Goal: Transaction & Acquisition: Purchase product/service

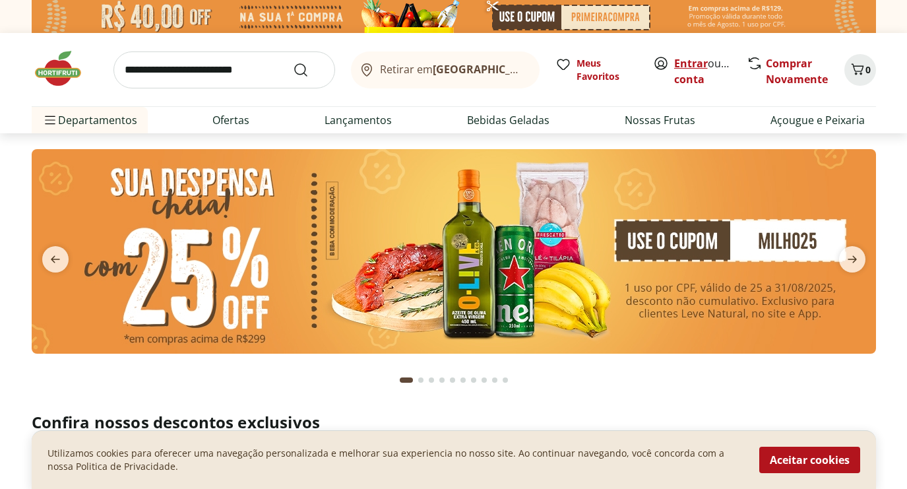
click at [691, 63] on link "Entrar" at bounding box center [691, 63] width 34 height 15
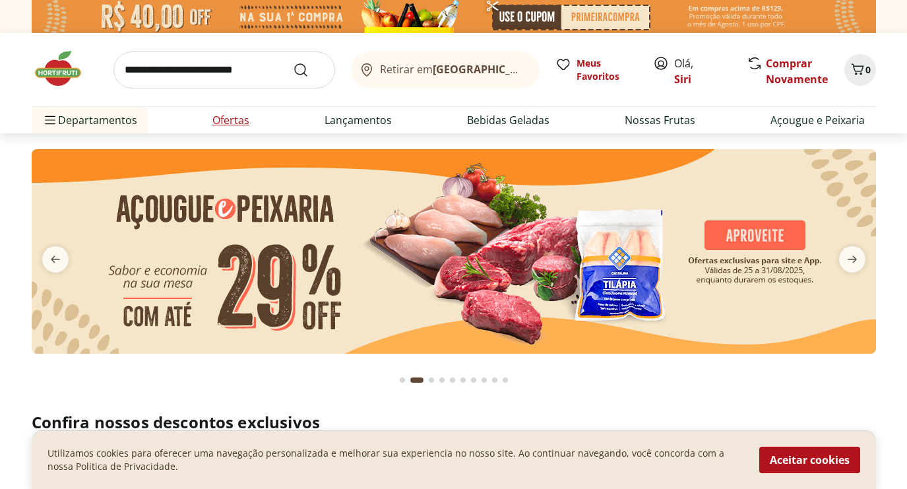
click at [245, 120] on link "Ofertas" at bounding box center [230, 120] width 37 height 16
select select "**********"
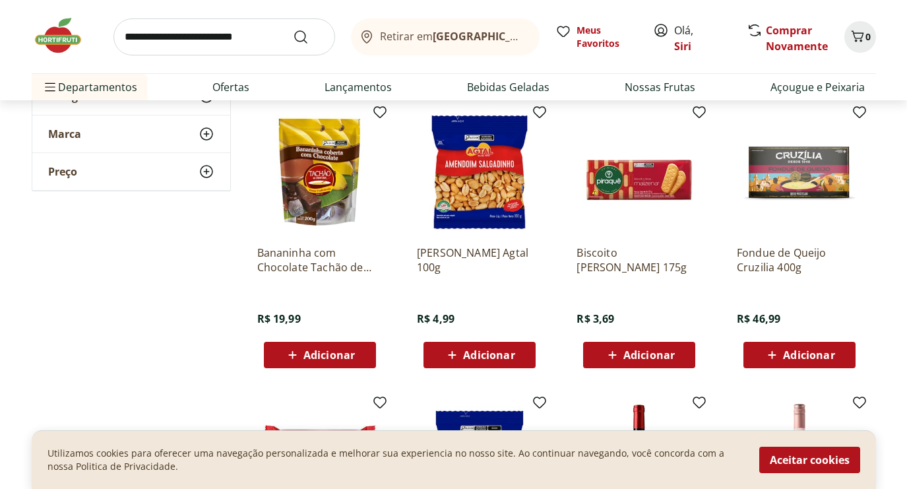
scroll to position [416, 0]
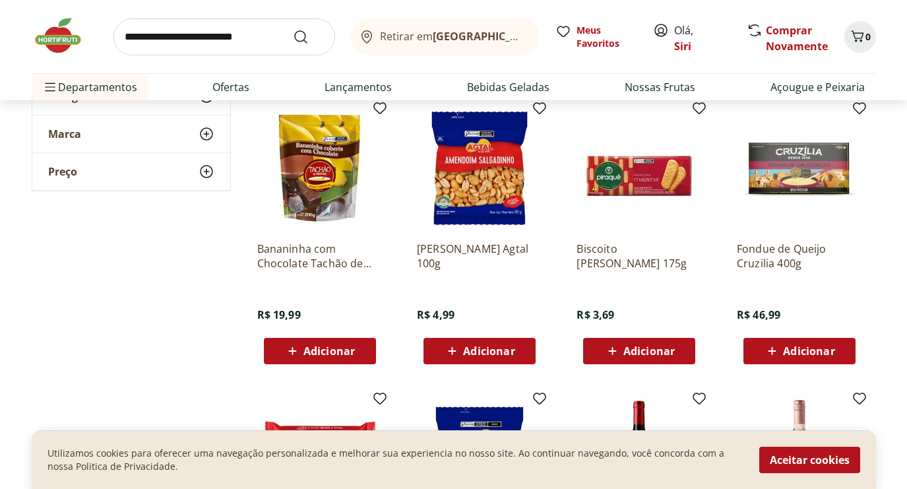
click at [471, 353] on span "Adicionar" at bounding box center [488, 351] width 51 height 11
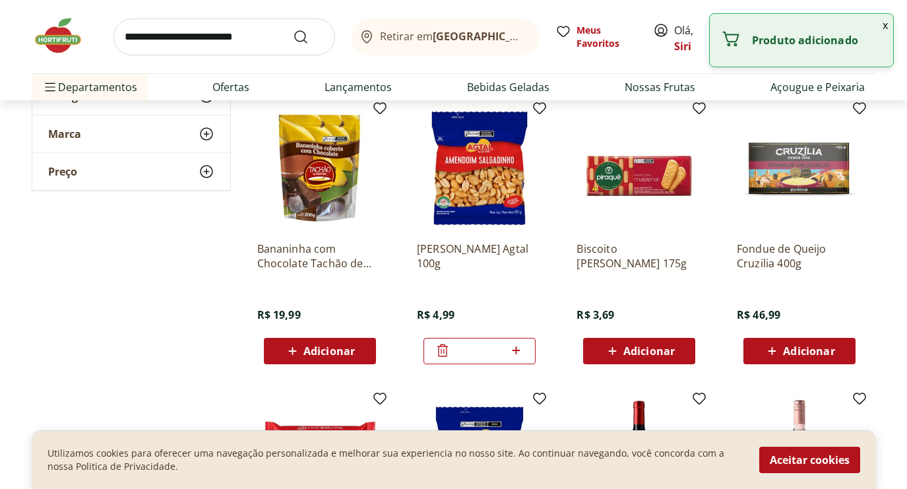
click at [520, 354] on icon at bounding box center [516, 350] width 16 height 16
type input "*"
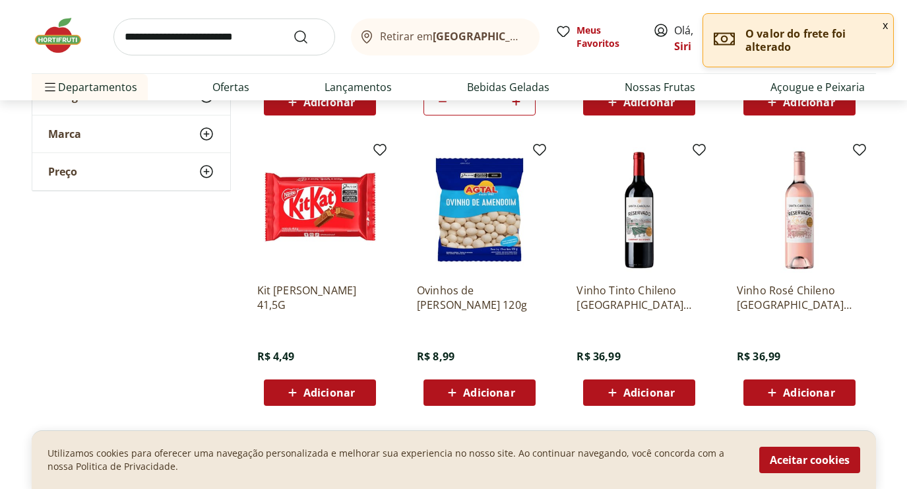
scroll to position [666, 0]
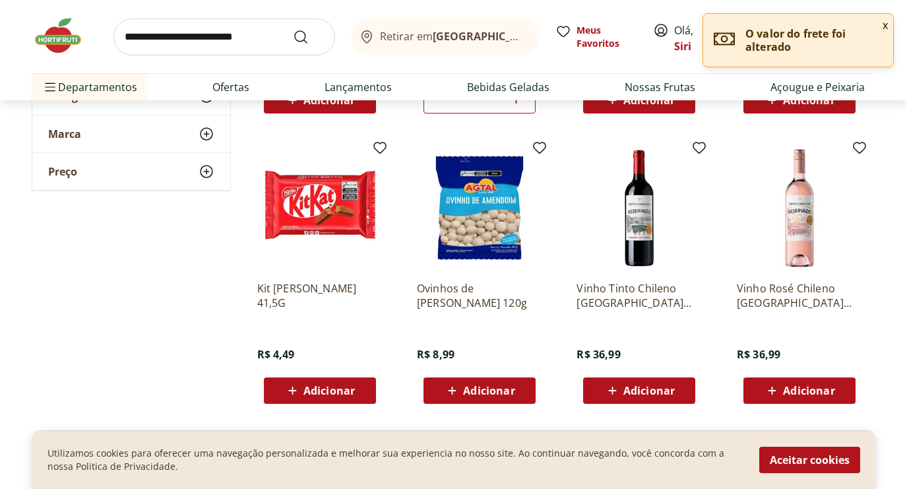
click at [498, 389] on span "Adicionar" at bounding box center [488, 390] width 51 height 11
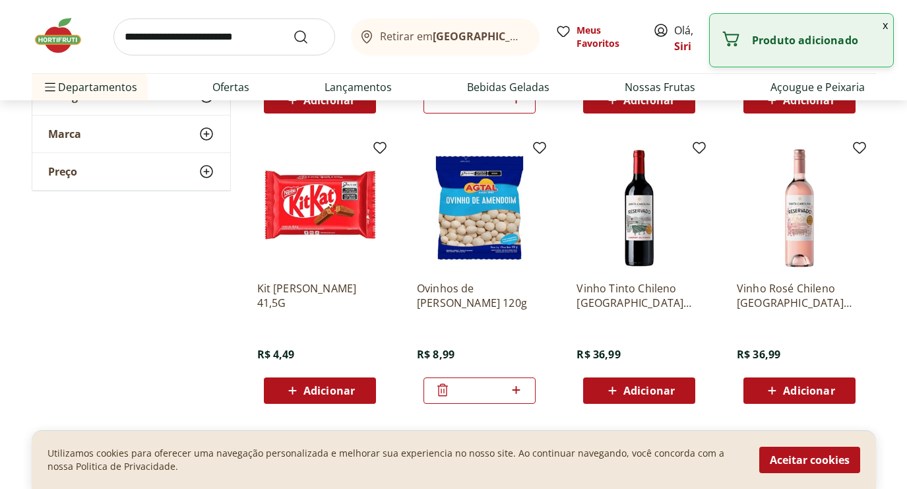
click at [522, 389] on icon at bounding box center [516, 390] width 16 height 16
type input "*"
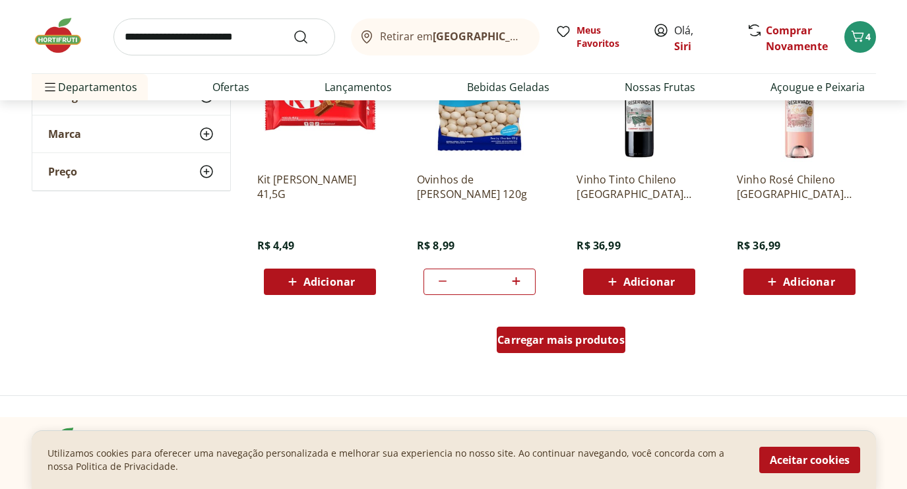
scroll to position [757, 0]
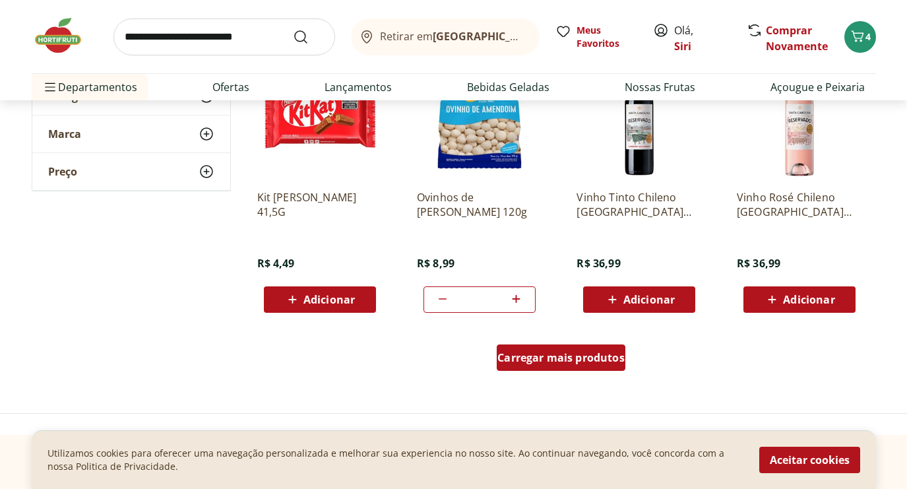
click at [561, 359] on span "Carregar mais produtos" at bounding box center [560, 357] width 127 height 11
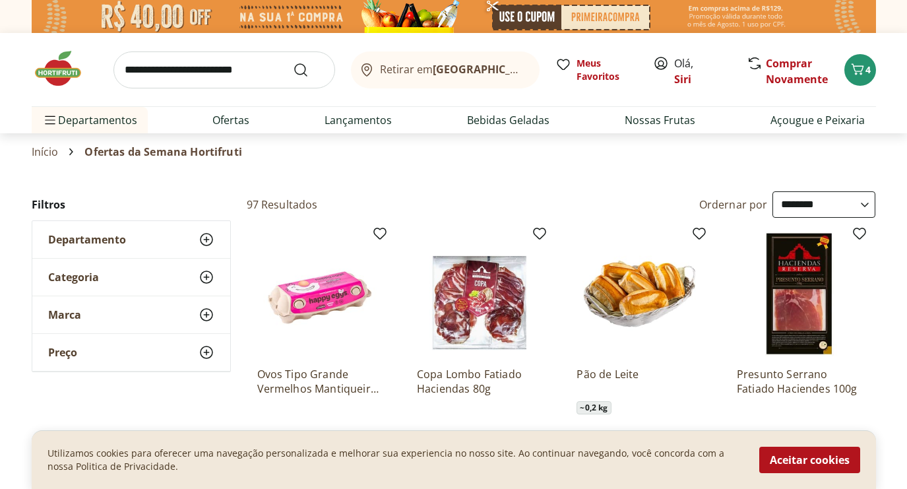
scroll to position [0, 0]
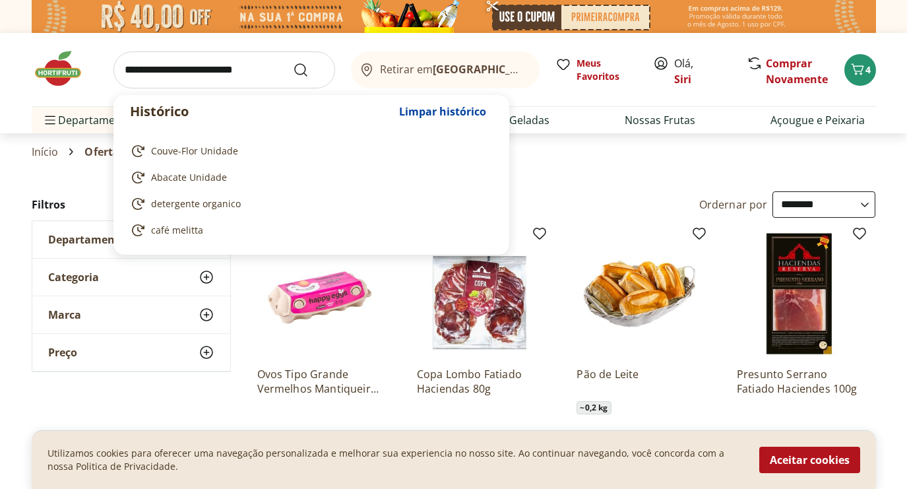
click at [148, 75] on input "search" at bounding box center [224, 69] width 222 height 37
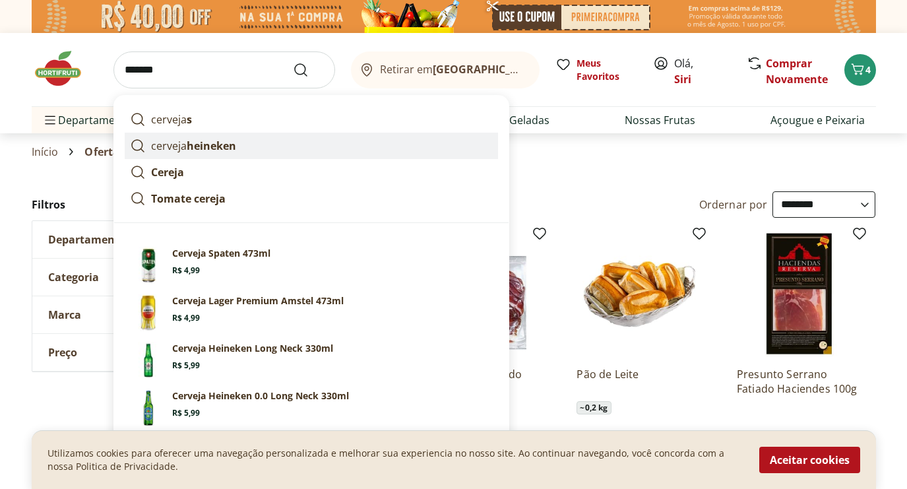
click at [223, 143] on strong "heineken" at bounding box center [211, 146] width 49 height 15
type input "**********"
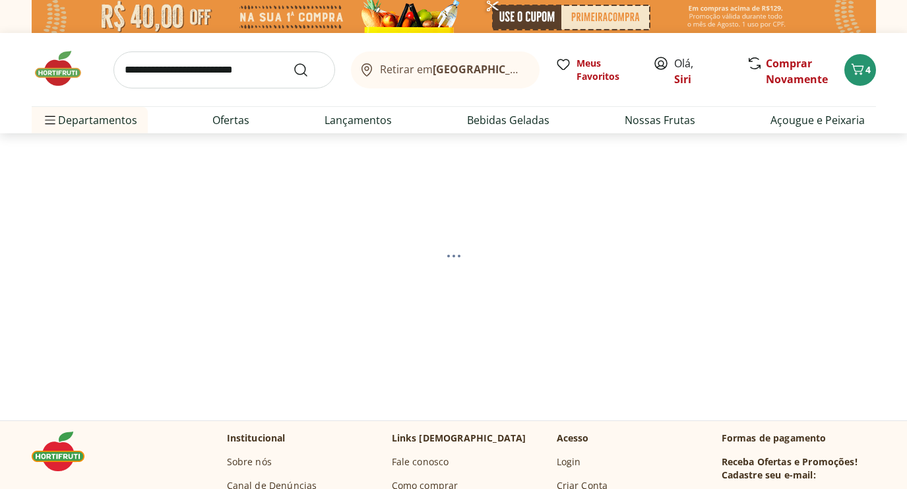
select select "**********"
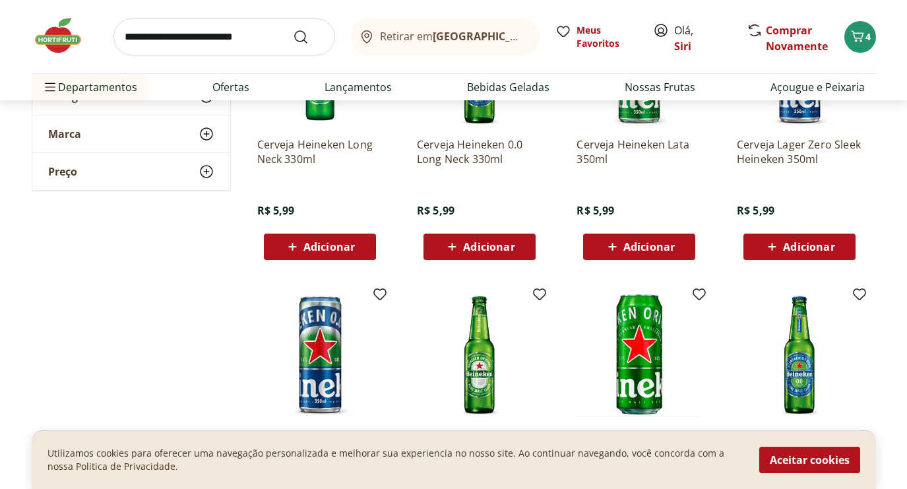
scroll to position [276, 0]
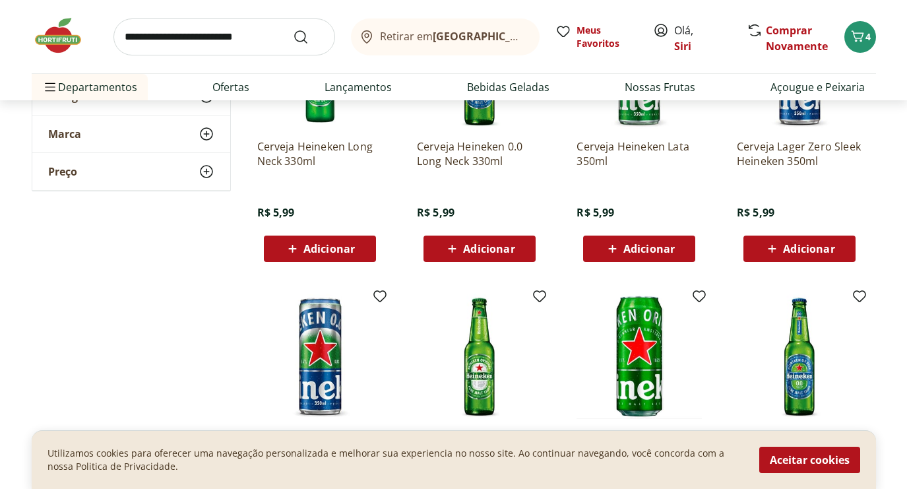
click at [640, 235] on button "Adicionar" at bounding box center [639, 248] width 112 height 26
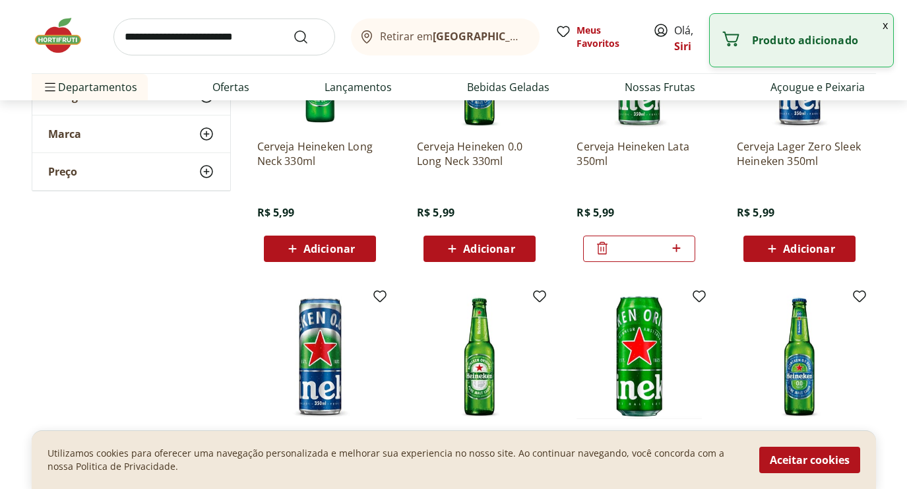
click at [679, 251] on icon at bounding box center [676, 248] width 16 height 16
type input "*"
click at [141, 45] on input "search" at bounding box center [224, 36] width 222 height 37
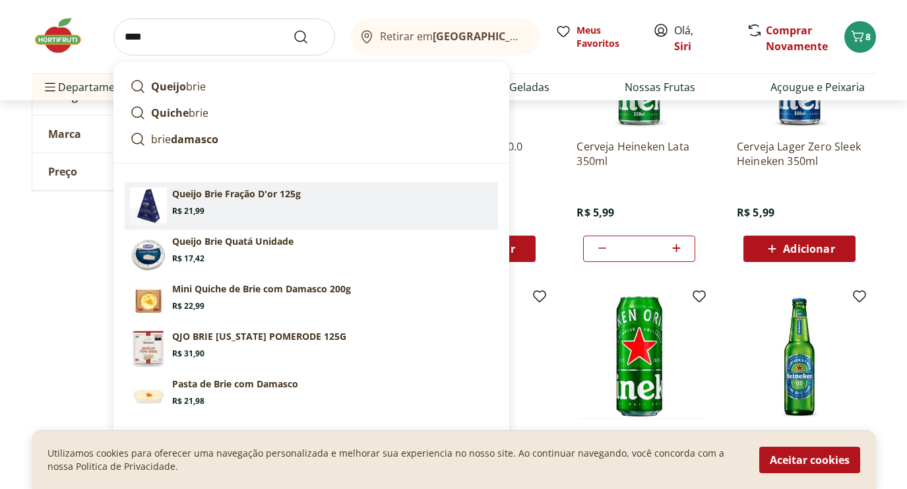
click at [210, 201] on section "Queijo Brie Fração D'or 125g Price: R$ 21,99" at bounding box center [332, 201] width 321 height 29
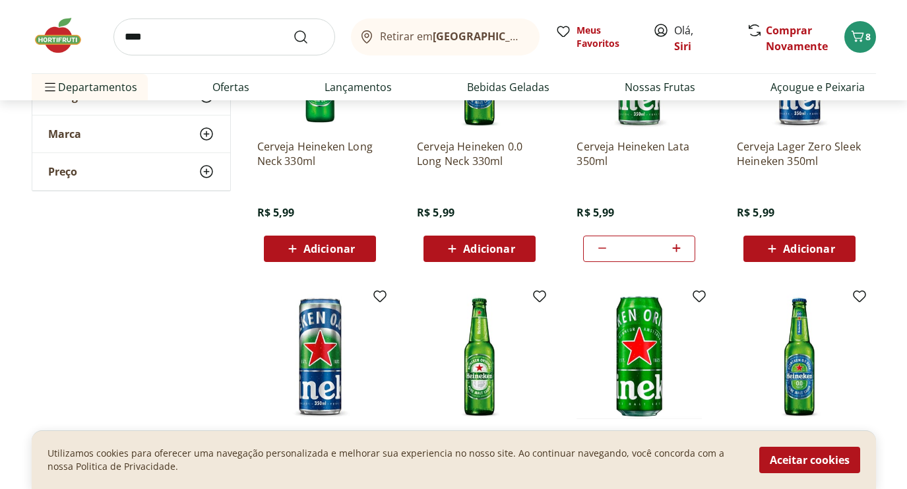
type input "**********"
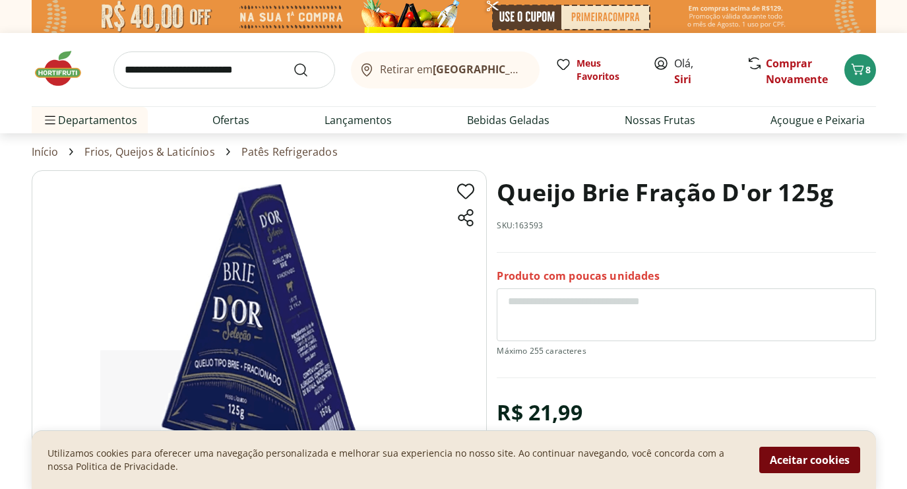
click at [779, 461] on button "Aceitar cookies" at bounding box center [809, 460] width 101 height 26
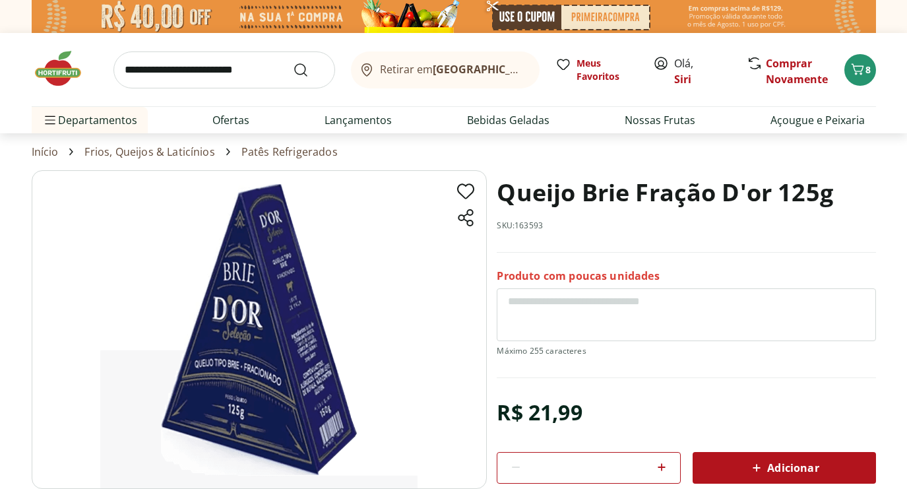
click at [764, 472] on icon at bounding box center [757, 468] width 16 height 16
click at [859, 71] on icon "Carrinho" at bounding box center [857, 68] width 13 height 11
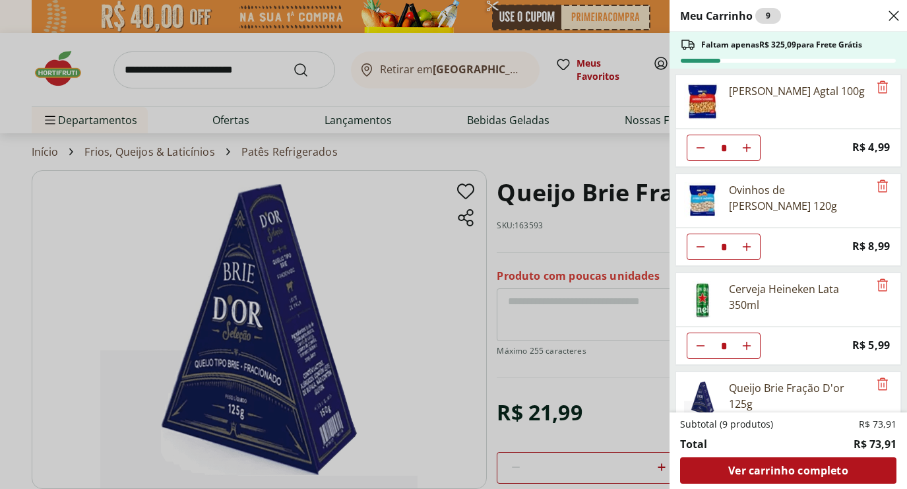
click at [266, 70] on div "Meu Carrinho 9 Faltam apenas R$ 325,09 para Frete Grátis Amendoim Salgadinho Ag…" at bounding box center [453, 244] width 907 height 489
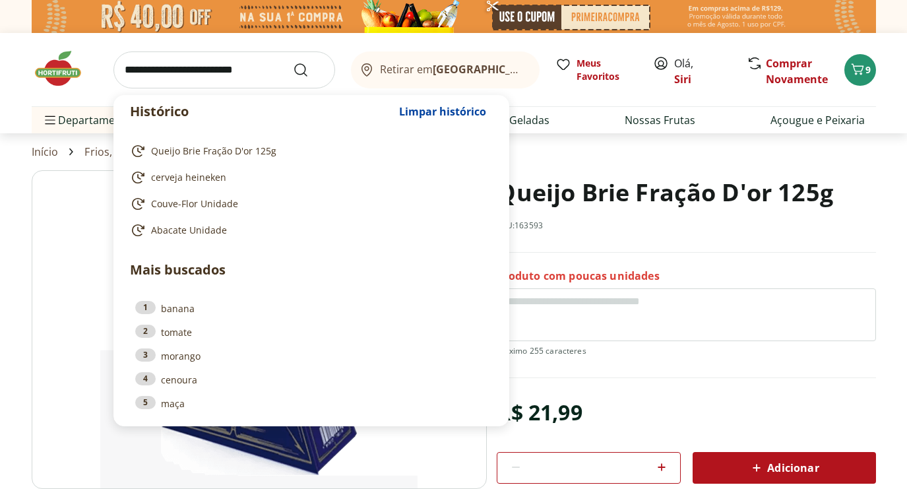
drag, startPoint x: 270, startPoint y: 71, endPoint x: 27, endPoint y: 75, distance: 243.4
click at [27, 75] on div "Histórico Limpar histórico Queijo Brie Fração D'or 125g cerveja heineken Couve-…" at bounding box center [453, 83] width 897 height 100
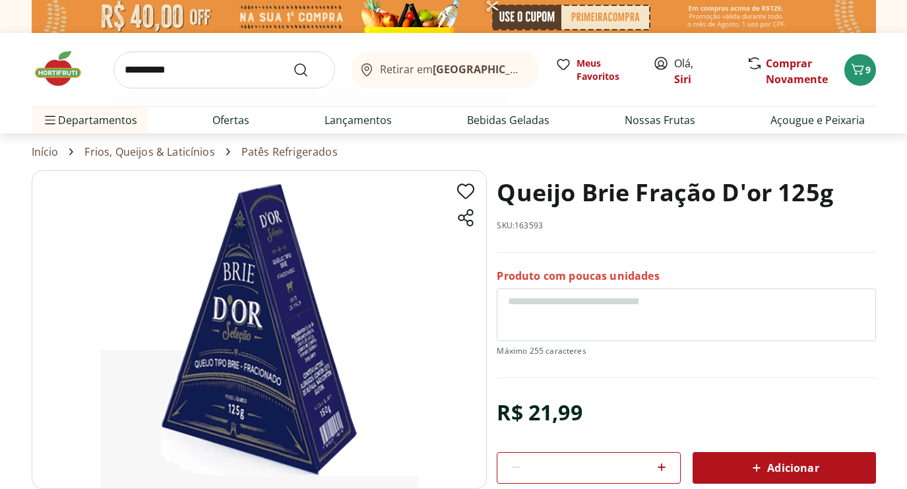
type input "**********"
click at [308, 69] on button "Submit Search" at bounding box center [309, 70] width 32 height 16
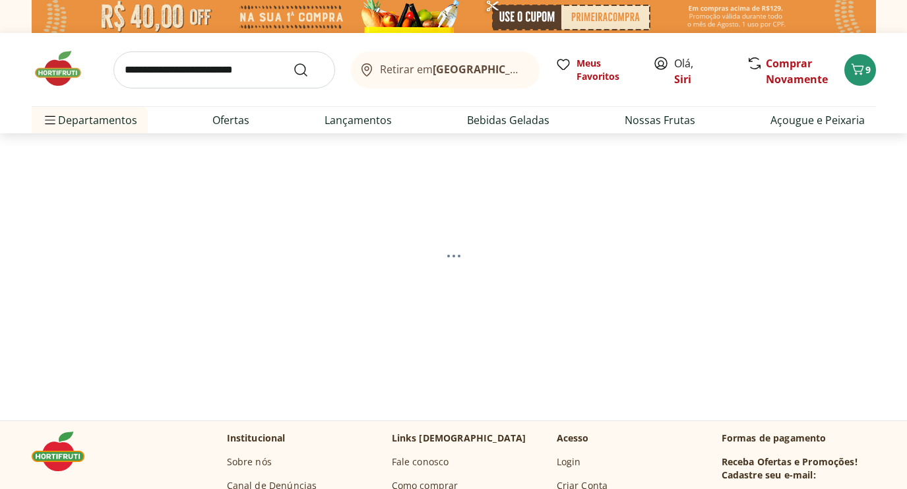
select select "**********"
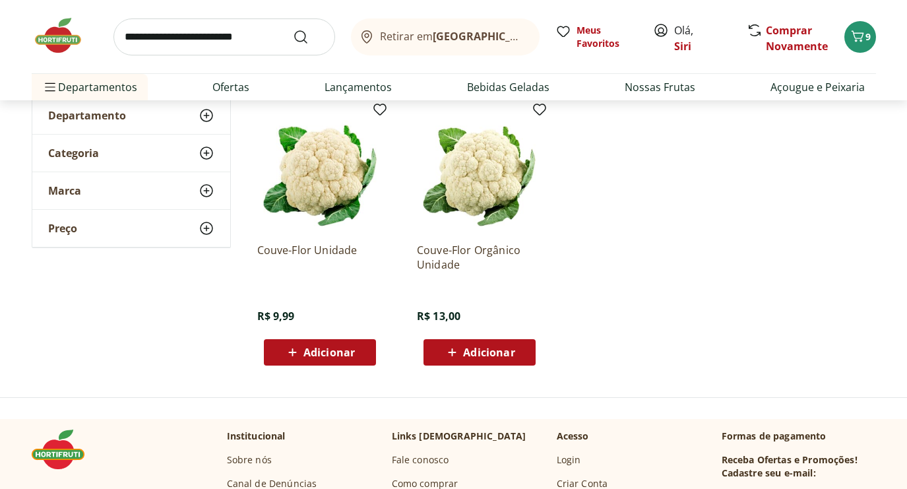
scroll to position [175, 0]
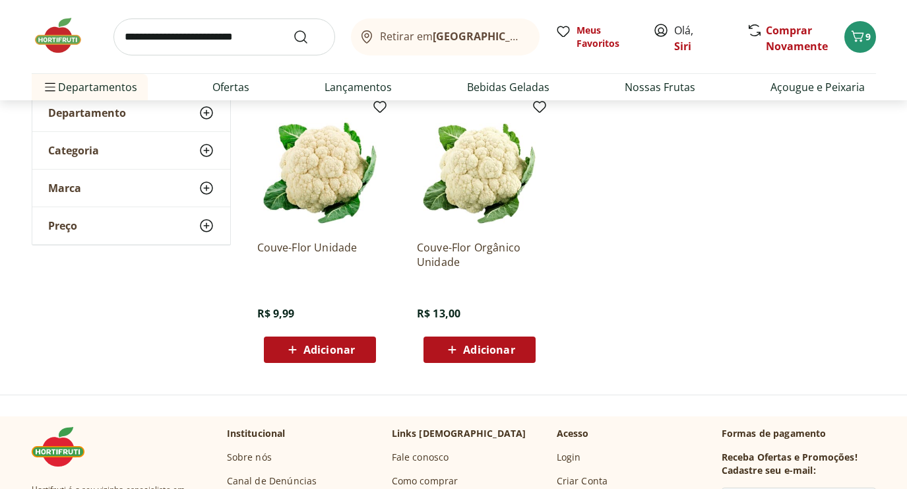
click at [336, 352] on span "Adicionar" at bounding box center [328, 349] width 51 height 11
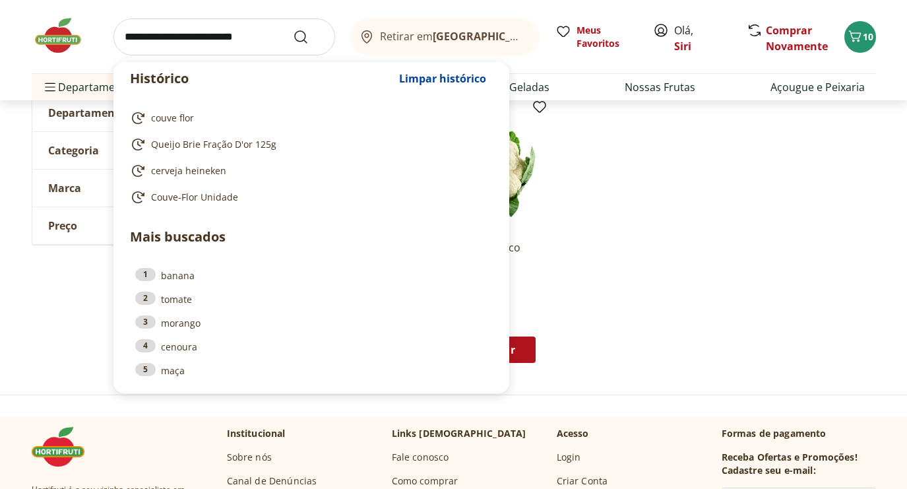
drag, startPoint x: 270, startPoint y: 38, endPoint x: 55, endPoint y: 49, distance: 215.3
click at [55, 49] on div "Histórico Limpar histórico couve flor Queijo Brie Fração D'or 125g cerveja hein…" at bounding box center [454, 36] width 844 height 73
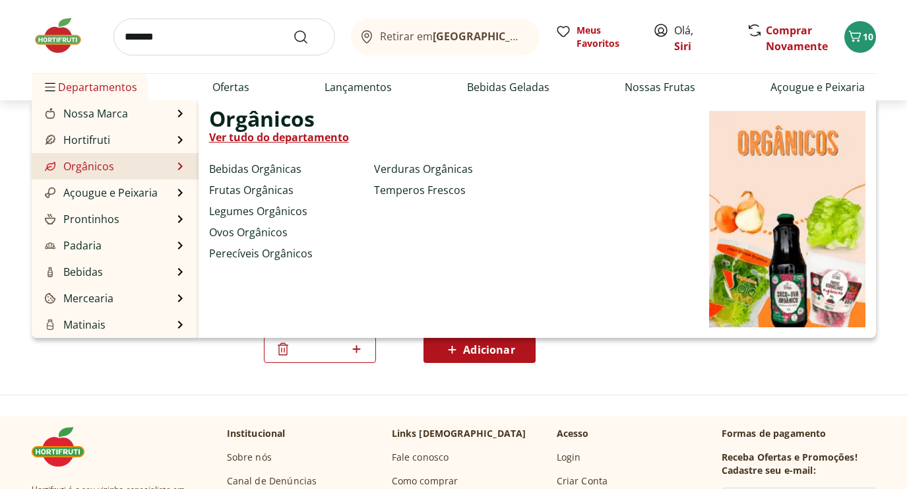
click at [360, 258] on div "Orgânicos Ver tudo do departamento Bebidas Orgânicas Frutas Orgânicas Legumes O…" at bounding box center [537, 218] width 677 height 237
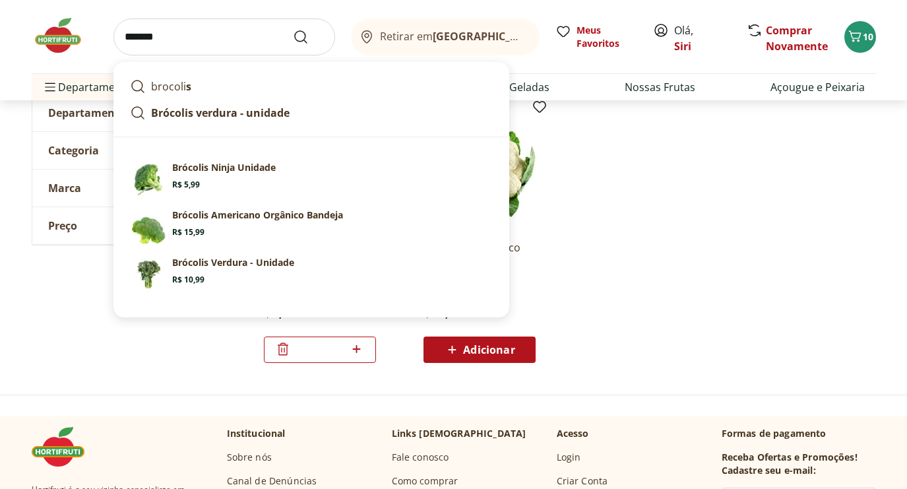
click at [168, 36] on input "*******" at bounding box center [224, 36] width 222 height 37
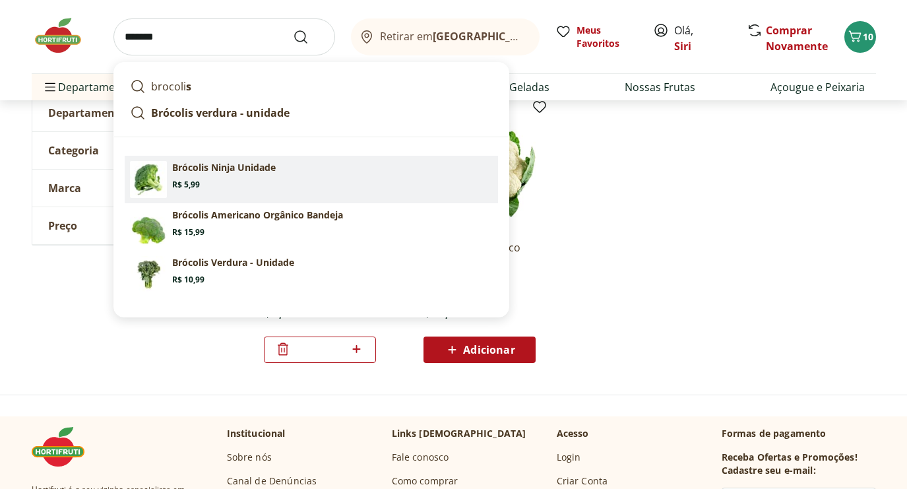
click at [193, 181] on span "Price: R$ 5,99" at bounding box center [186, 184] width 28 height 11
type input "**********"
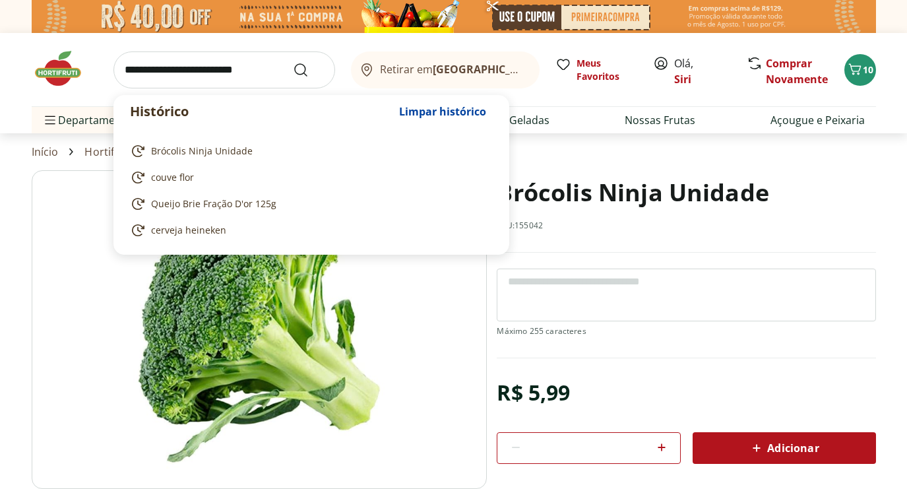
click at [202, 75] on input "search" at bounding box center [224, 69] width 222 height 37
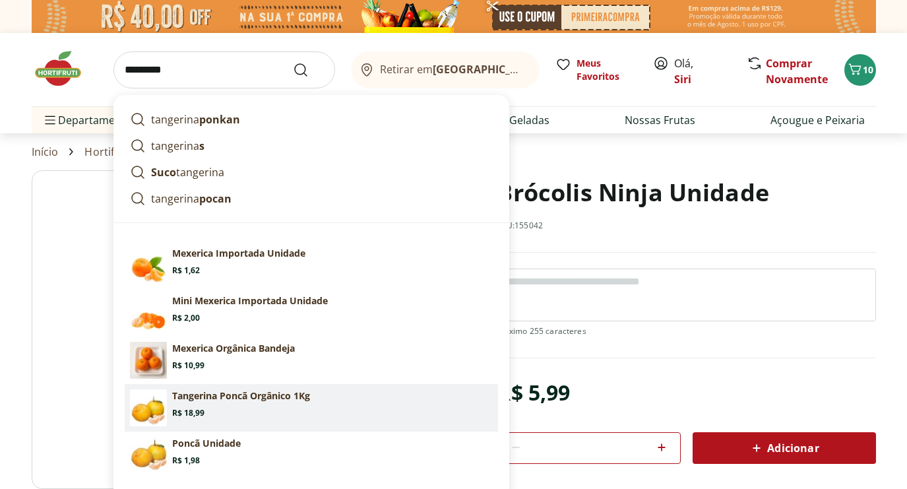
click at [216, 398] on p "Tangerina Poncã Orgânico 1Kg" at bounding box center [241, 395] width 138 height 13
type input "**********"
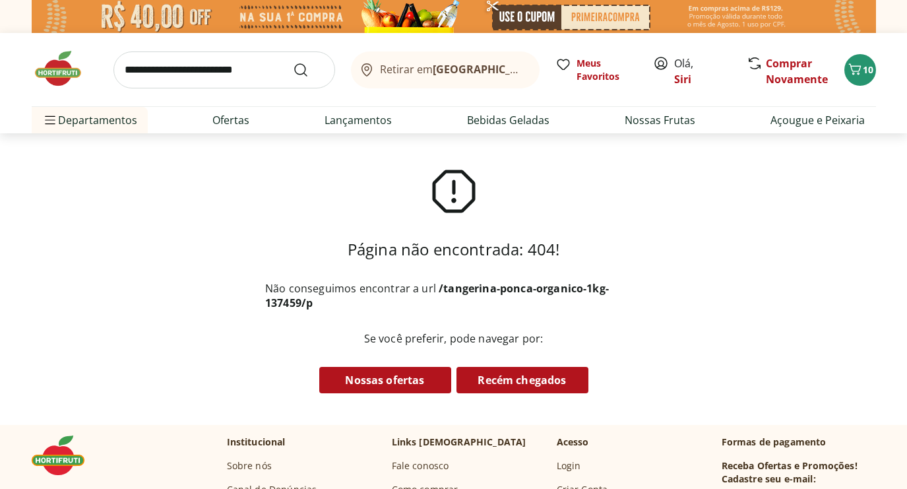
click at [134, 69] on input "search" at bounding box center [224, 69] width 222 height 37
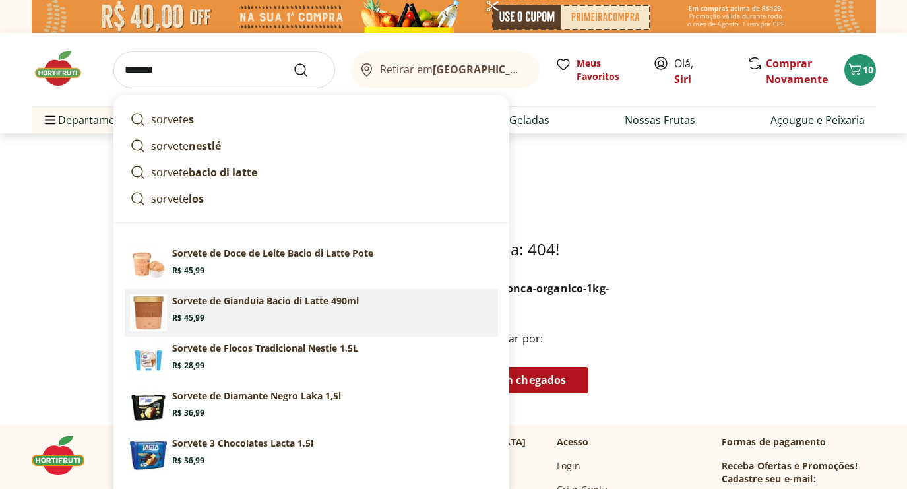
click at [253, 294] on p "Sorvete de Gianduia Bacio di Latte 490ml" at bounding box center [265, 300] width 187 height 13
type input "**********"
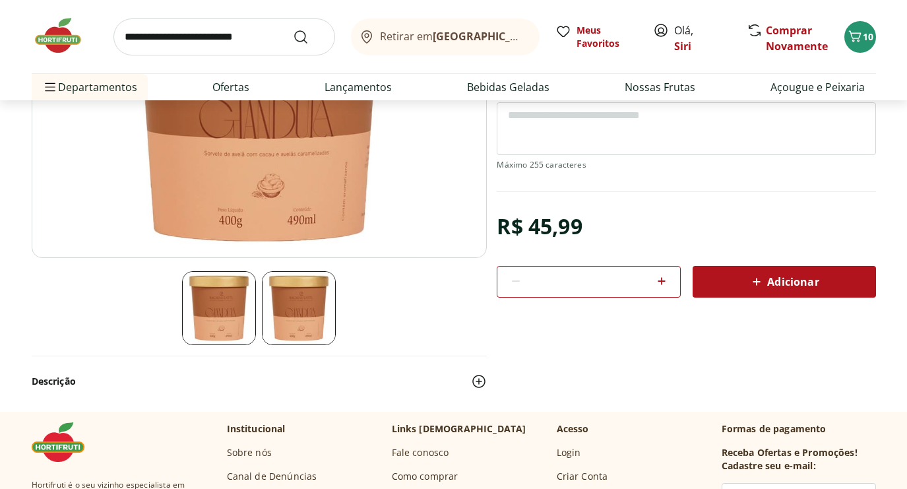
scroll to position [244, 0]
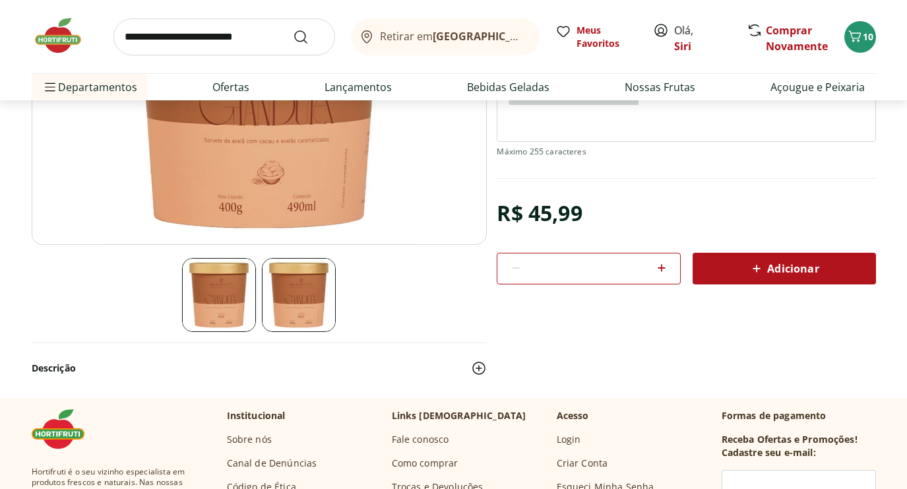
click at [783, 266] on span "Adicionar" at bounding box center [784, 269] width 70 height 16
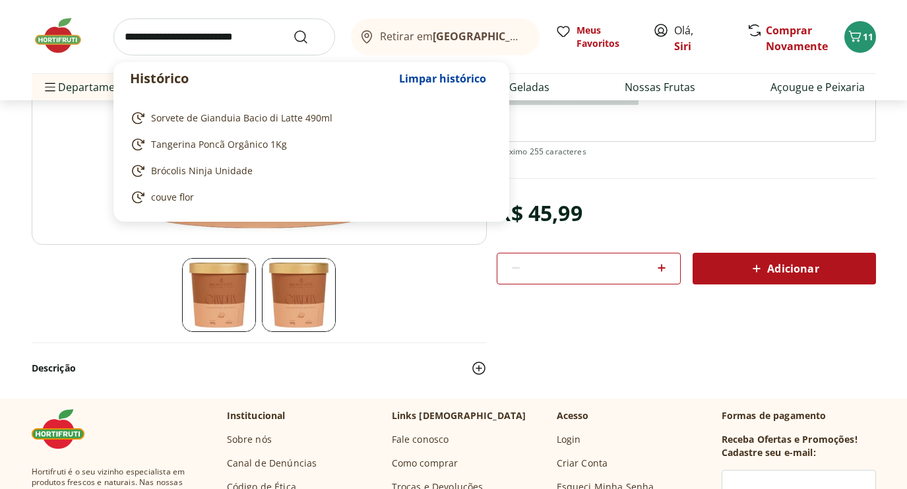
click at [273, 34] on input "search" at bounding box center [224, 36] width 222 height 37
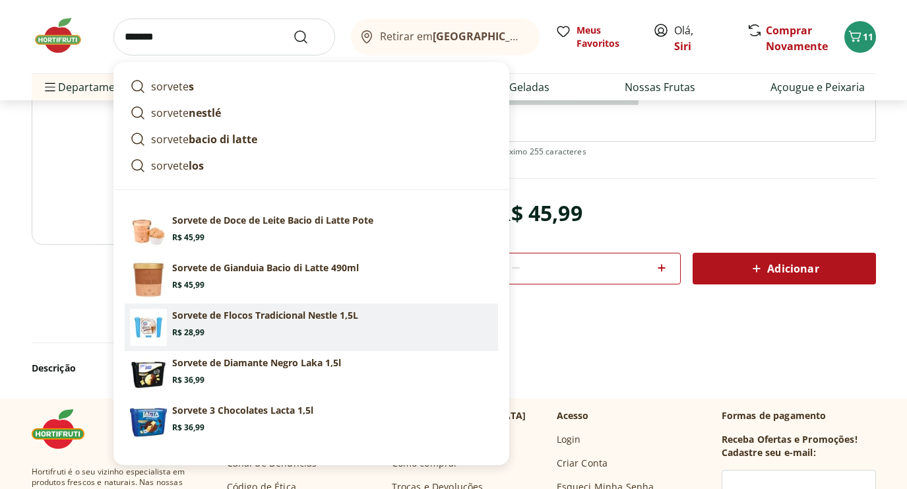
click at [257, 306] on link "Sorvete de Flocos Tradicional Nestle 1,5L Price: R$ 28,99" at bounding box center [311, 326] width 373 height 47
type input "**********"
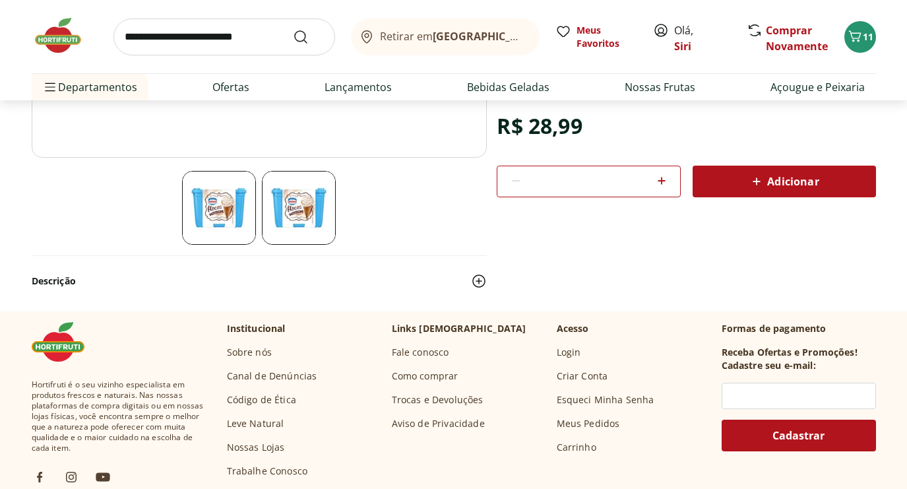
scroll to position [332, 0]
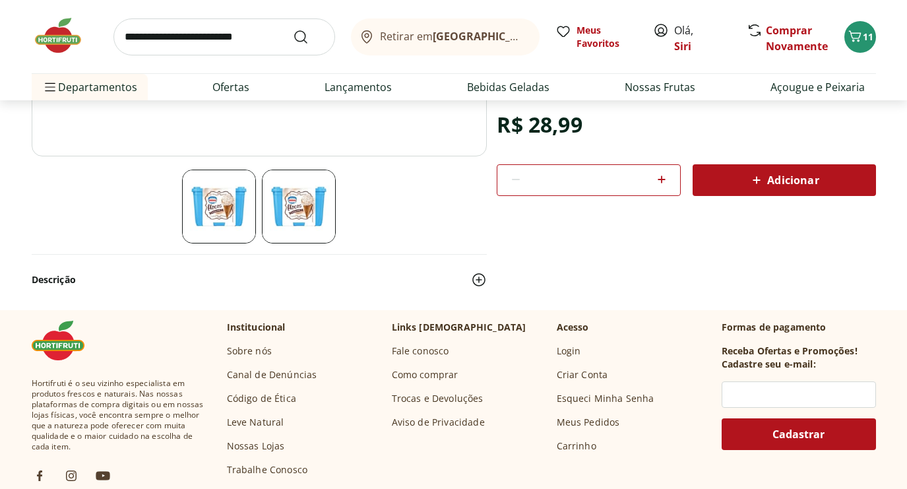
click at [782, 171] on div "Adicionar" at bounding box center [784, 180] width 162 height 24
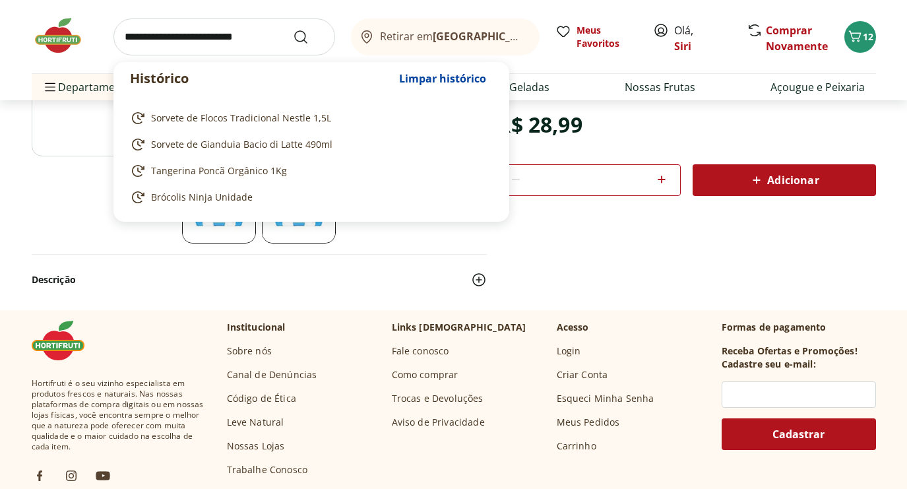
click at [268, 34] on input "search" at bounding box center [224, 36] width 222 height 37
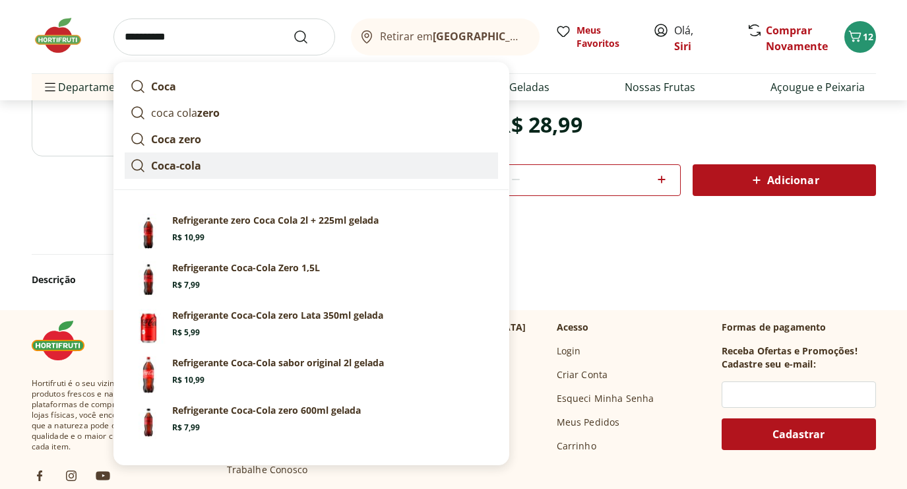
click at [170, 164] on strong "Coca-cola" at bounding box center [176, 165] width 50 height 15
type input "*********"
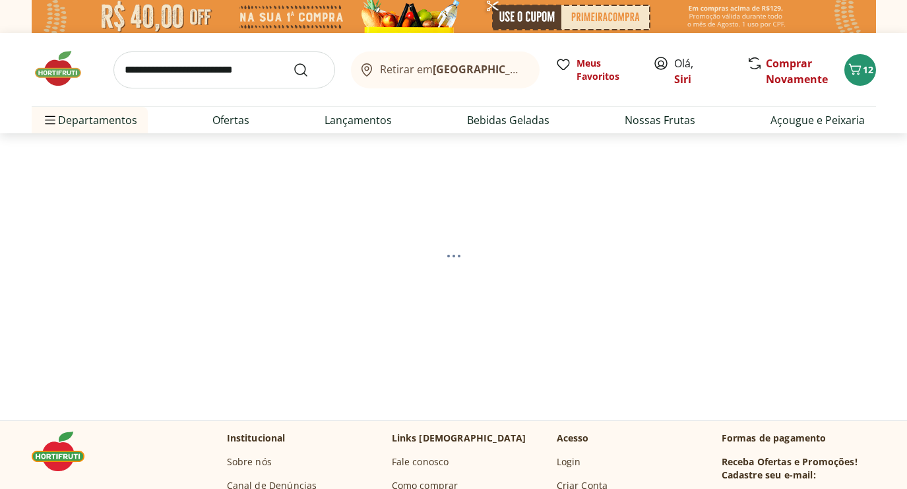
select select "**********"
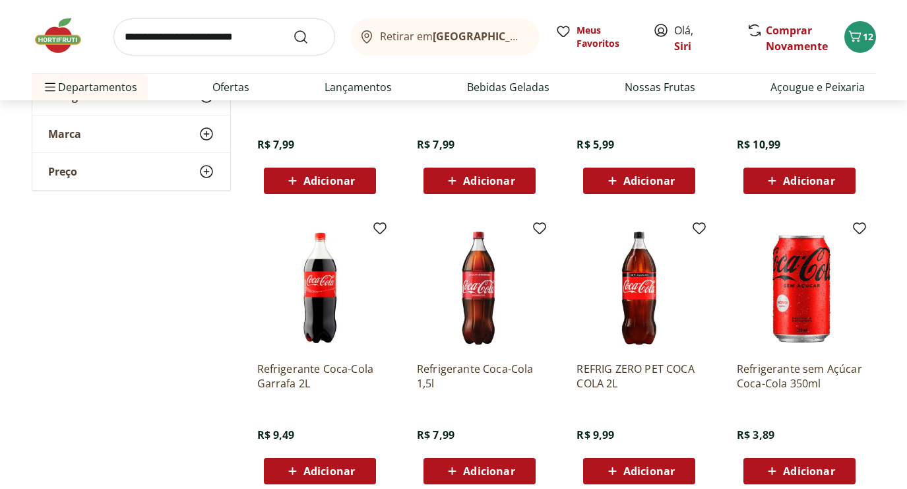
scroll to position [657, 0]
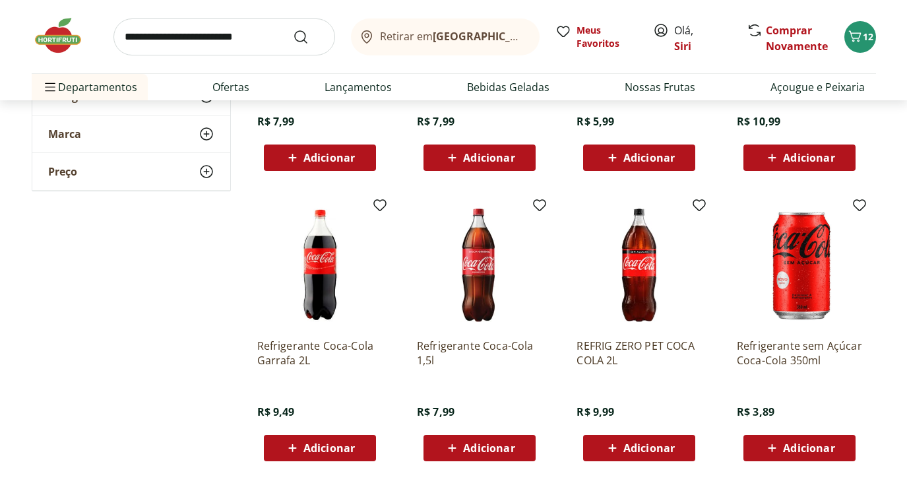
click at [461, 443] on span "Adicionar" at bounding box center [479, 448] width 71 height 16
click at [861, 30] on icon "Carrinho" at bounding box center [855, 36] width 16 height 16
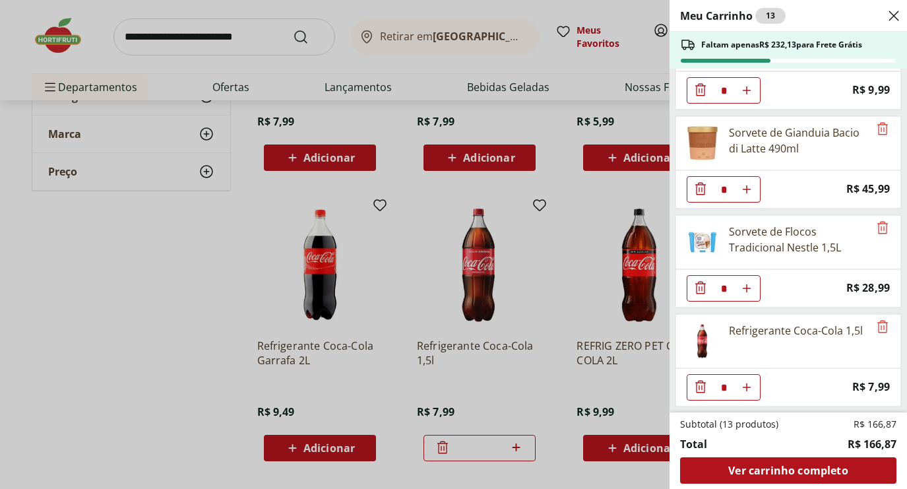
scroll to position [453, 0]
click at [276, 42] on div "Meu Carrinho 13 Faltam apenas R$ 232,13 para Frete Grátis Amendoim Salgadinho A…" at bounding box center [453, 244] width 907 height 489
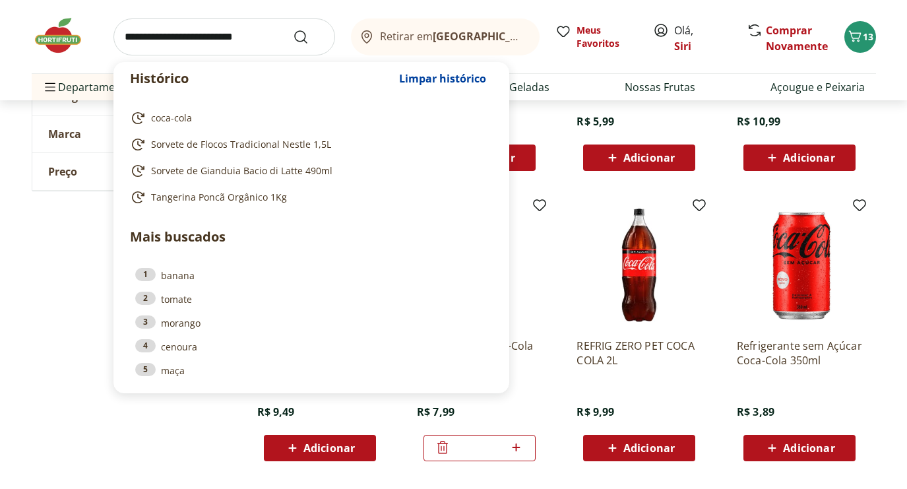
drag, startPoint x: 272, startPoint y: 38, endPoint x: 160, endPoint y: 37, distance: 111.5
click at [160, 37] on input "search" at bounding box center [224, 36] width 222 height 37
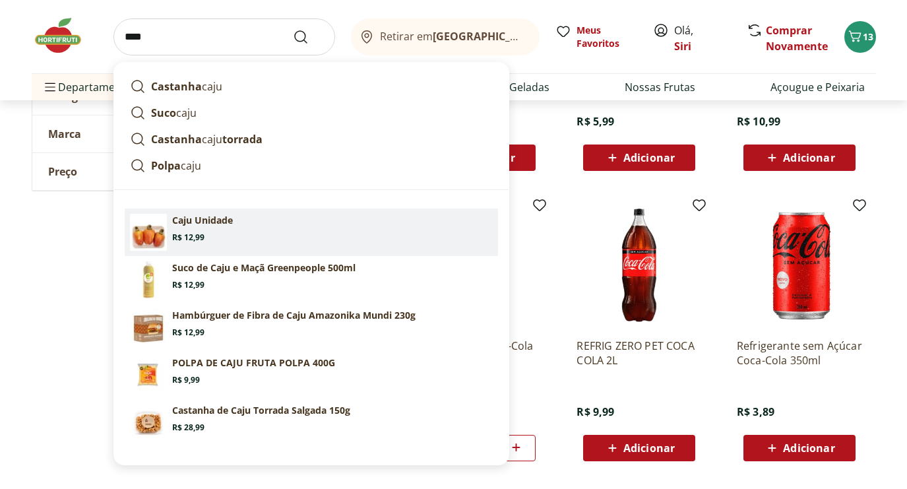
click at [183, 222] on p "Caju Unidade" at bounding box center [202, 220] width 61 height 13
type input "**********"
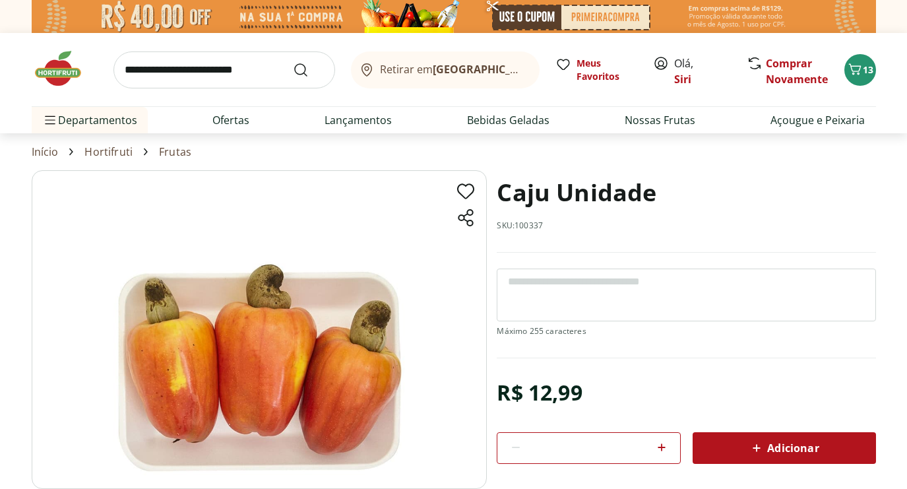
click at [813, 445] on span "Adicionar" at bounding box center [784, 448] width 70 height 16
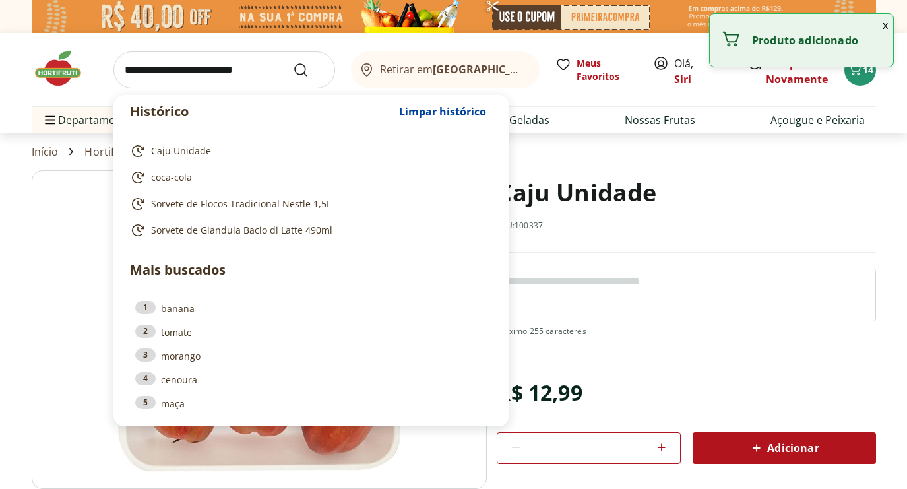
click at [286, 82] on input "search" at bounding box center [224, 69] width 222 height 37
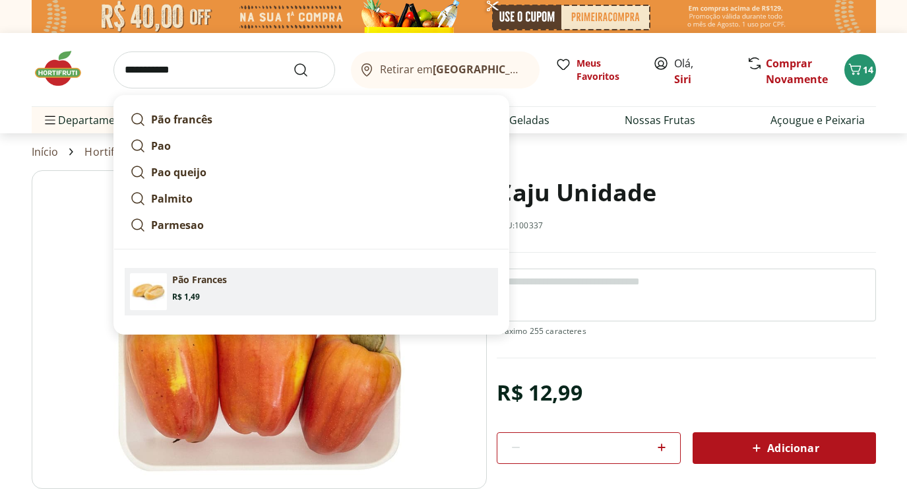
drag, startPoint x: 286, startPoint y: 82, endPoint x: 220, endPoint y: 292, distance: 220.3
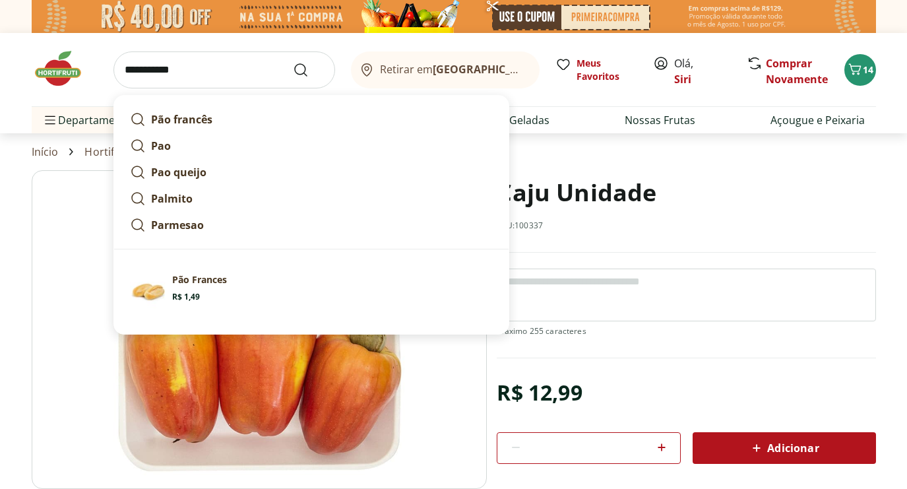
click at [220, 292] on section "Pão Frances Price: R$ 1,49" at bounding box center [332, 287] width 321 height 29
type input "**********"
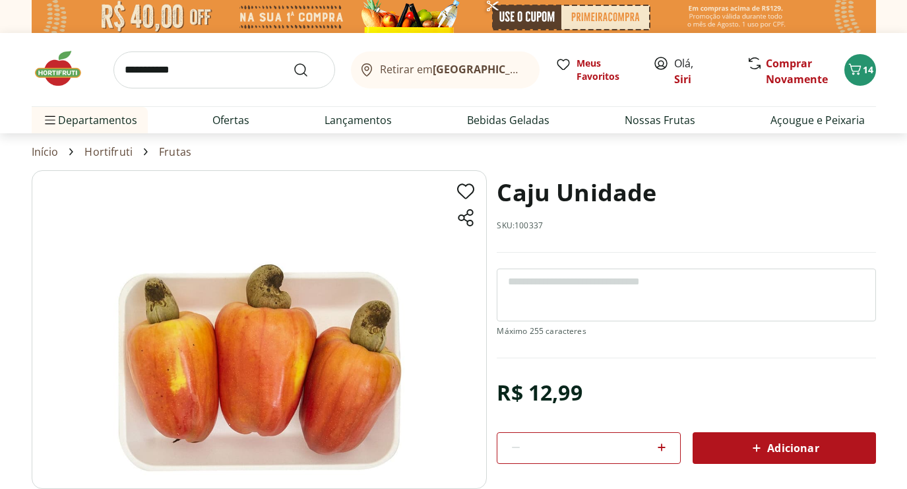
click at [220, 292] on img at bounding box center [259, 329] width 455 height 319
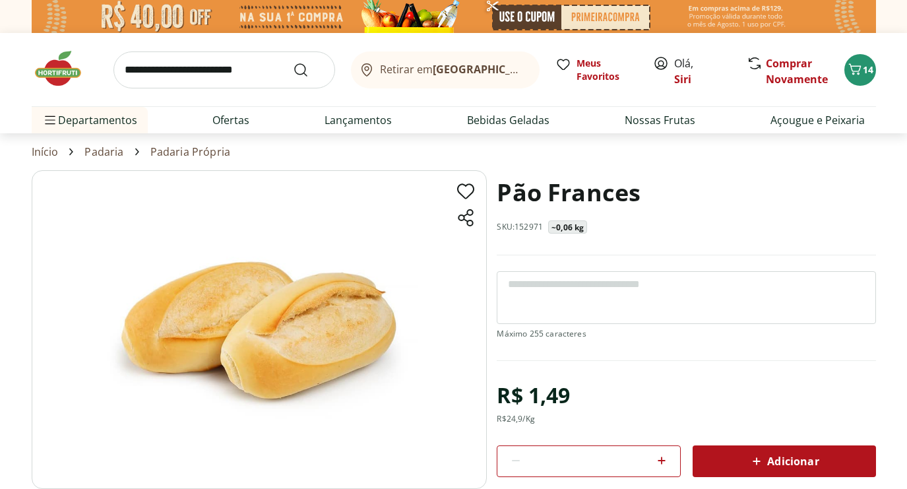
click at [661, 455] on icon at bounding box center [662, 460] width 16 height 16
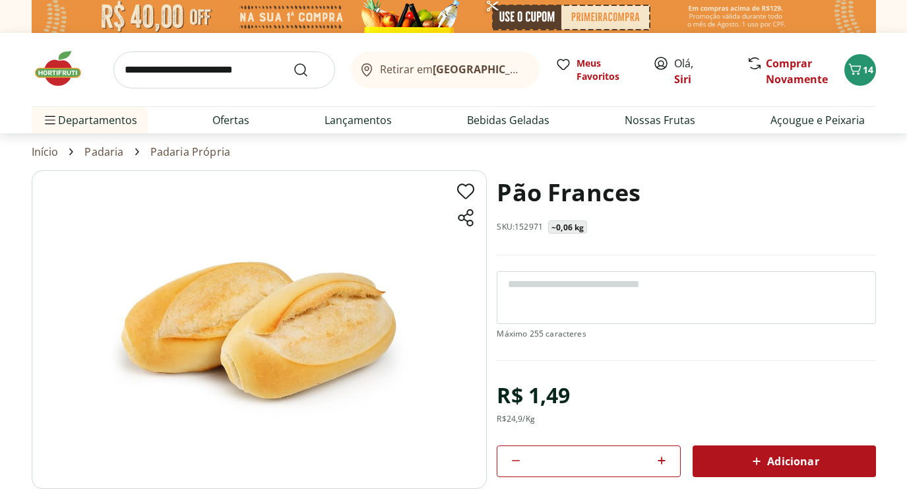
type input "*"
click at [708, 454] on div "Adicionar" at bounding box center [784, 461] width 162 height 24
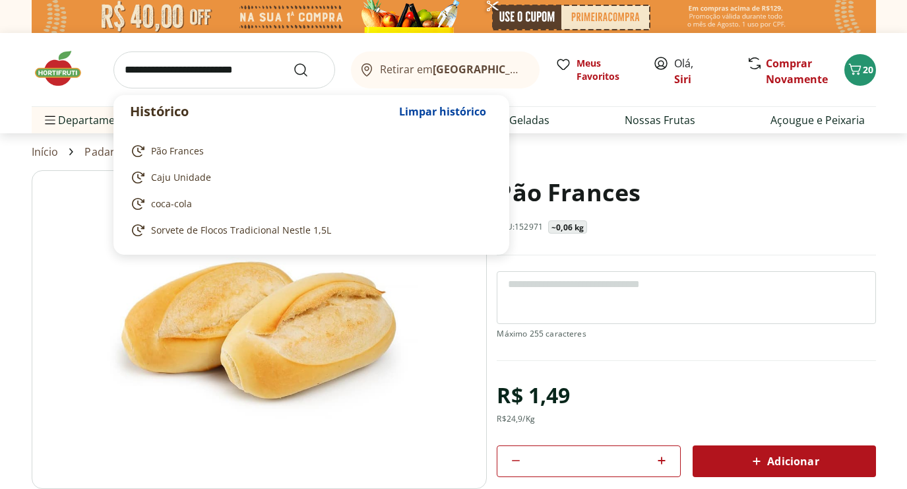
click at [173, 77] on input "search" at bounding box center [224, 69] width 222 height 37
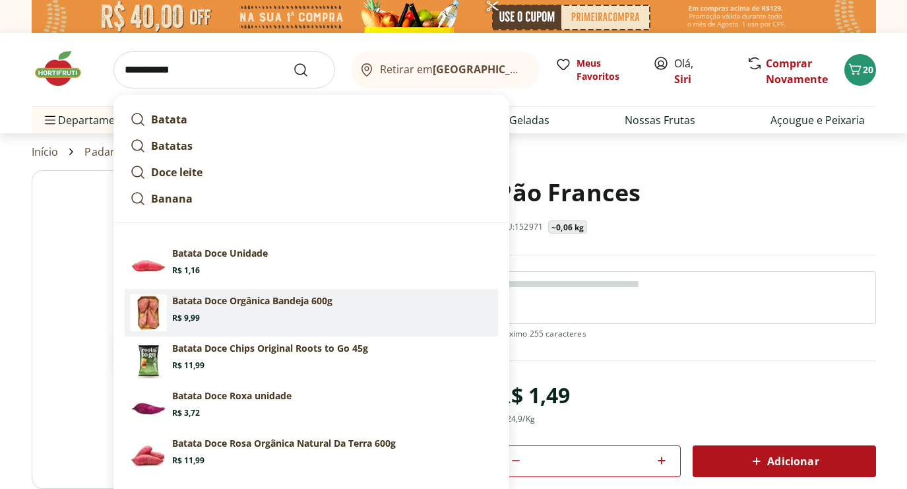
click at [185, 302] on p "Batata Doce Orgânica Bandeja 600g" at bounding box center [252, 300] width 160 height 13
type input "**********"
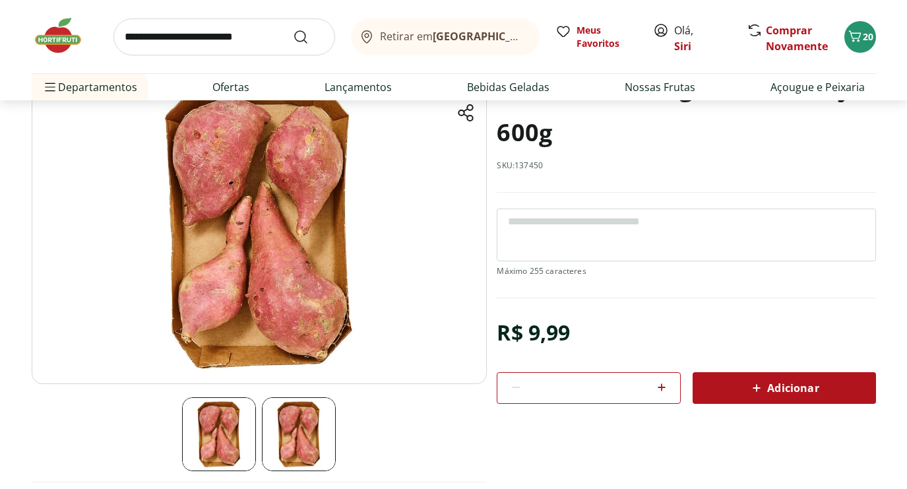
scroll to position [108, 0]
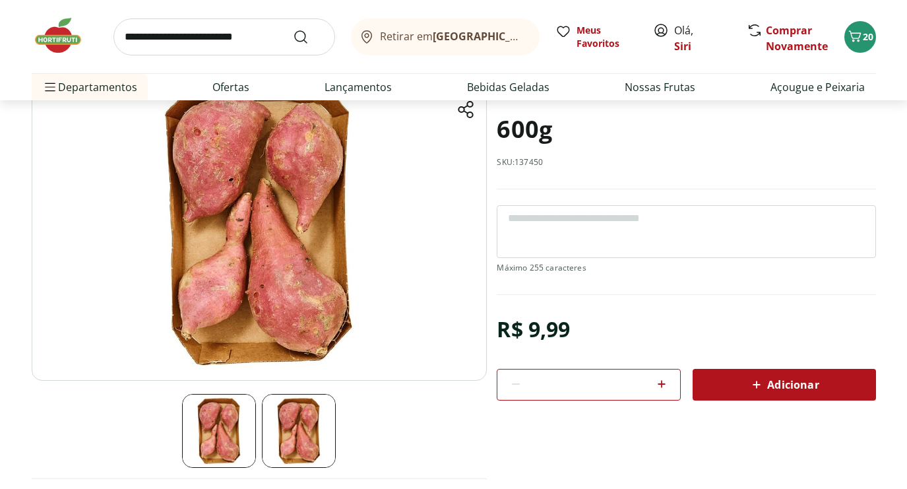
click at [656, 379] on icon at bounding box center [662, 384] width 16 height 16
type input "*"
click at [765, 387] on span "Adicionar" at bounding box center [784, 385] width 70 height 16
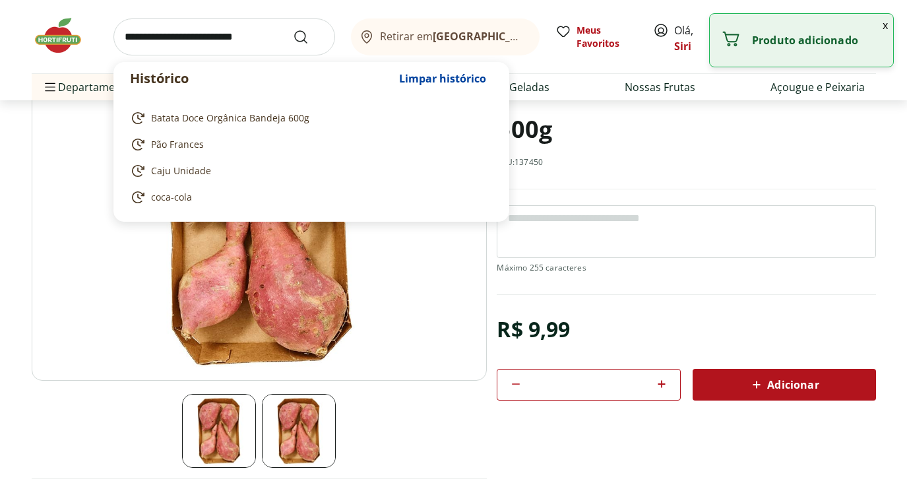
click at [177, 28] on input "search" at bounding box center [224, 36] width 222 height 37
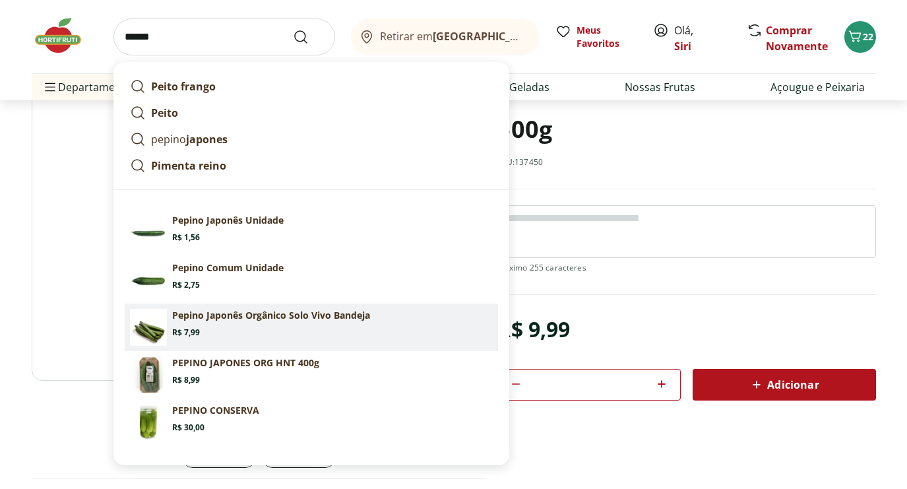
click at [193, 323] on section "Pepino Japonês Orgânico Solo Vivo Bandeja Price: R$ 7,99" at bounding box center [332, 323] width 321 height 29
type input "**********"
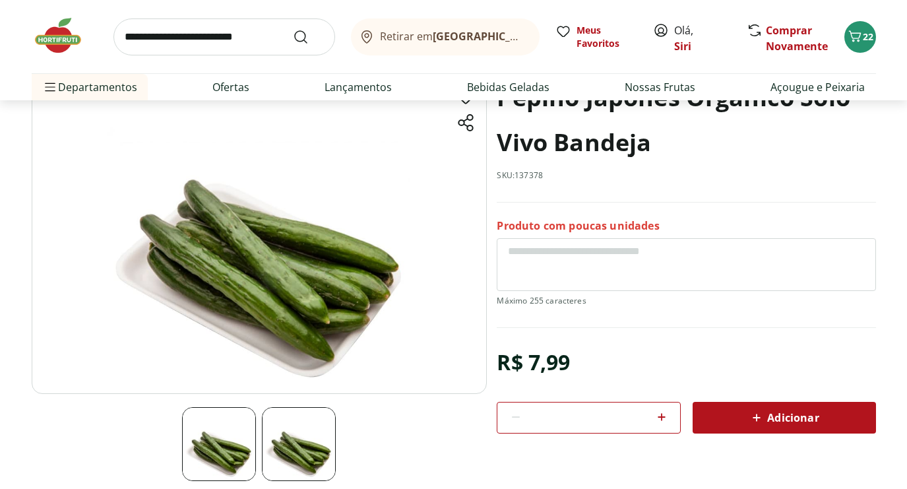
scroll to position [140, 0]
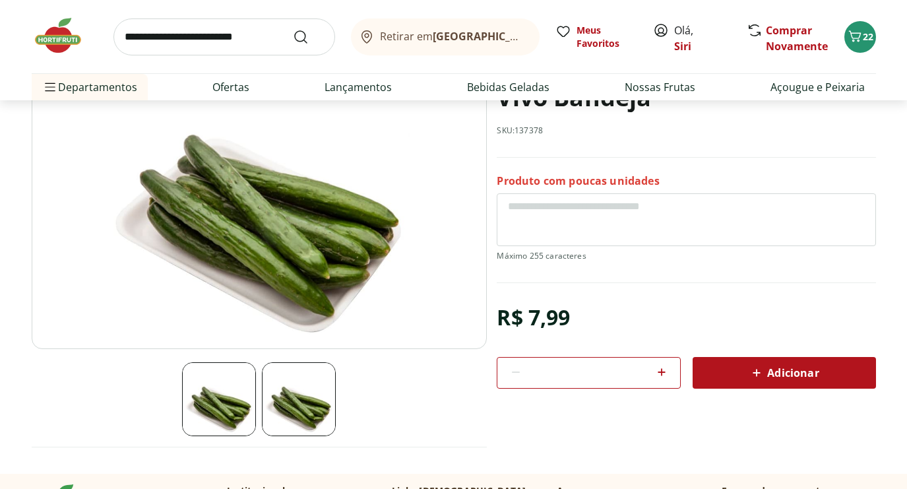
click at [814, 377] on span "Adicionar" at bounding box center [784, 373] width 70 height 16
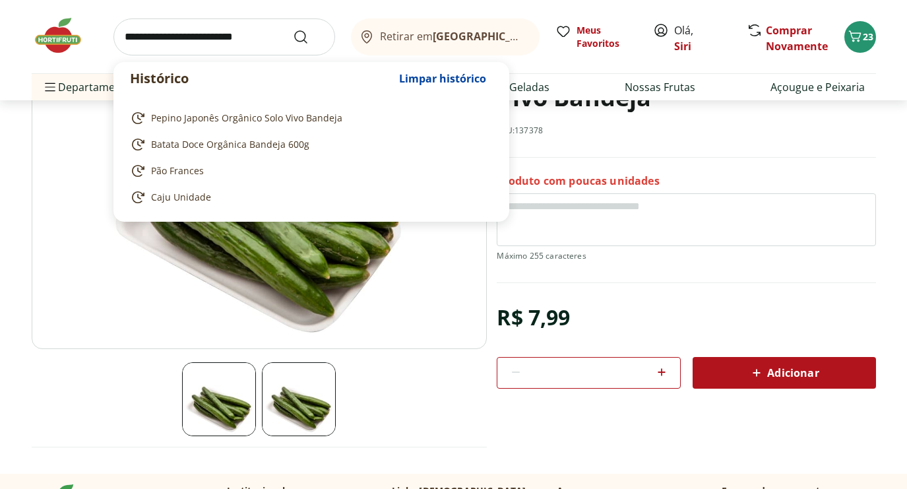
click at [262, 36] on input "search" at bounding box center [224, 36] width 222 height 37
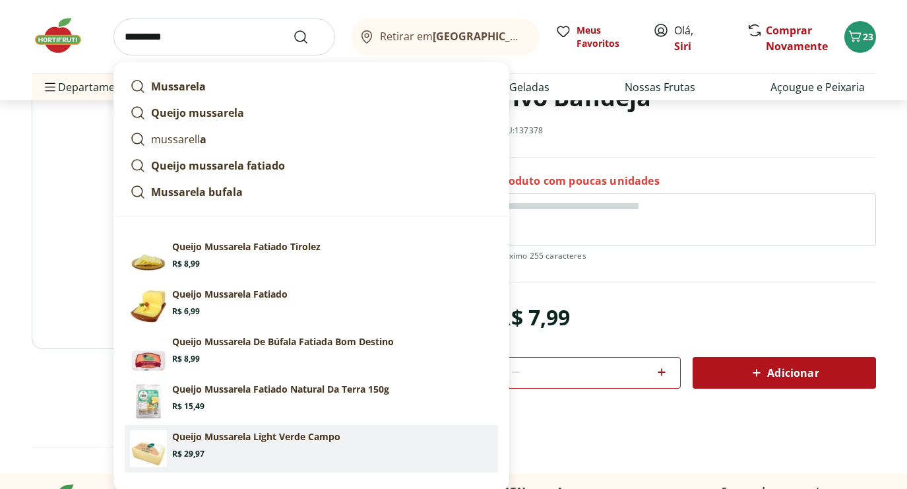
click at [246, 439] on p "Queijo Mussarela Light Verde Campo" at bounding box center [256, 436] width 168 height 13
type input "**********"
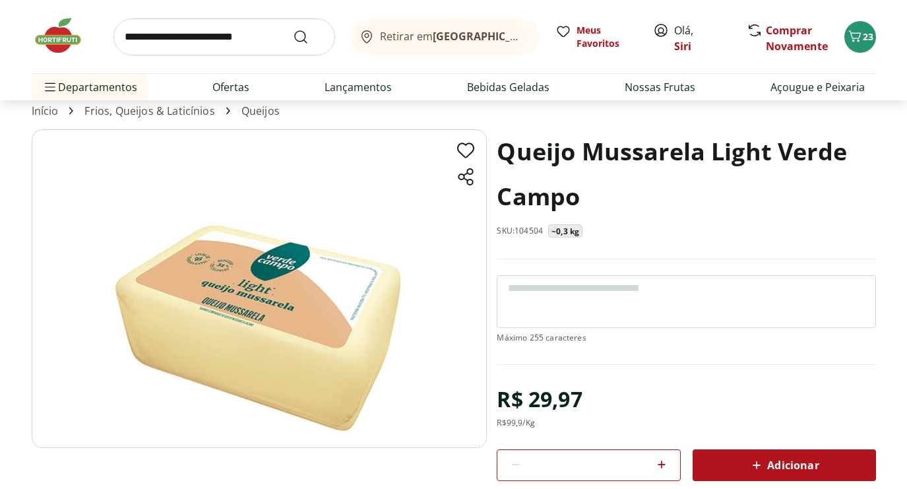
scroll to position [44, 0]
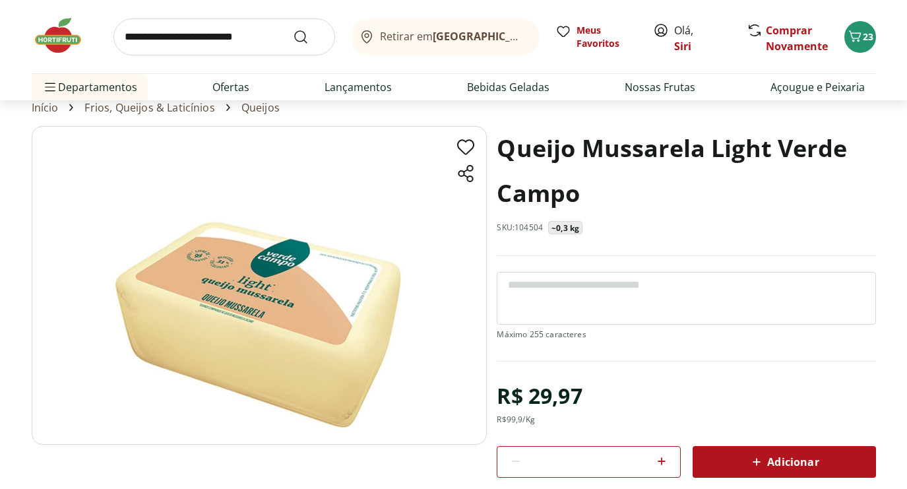
click at [826, 462] on div "Adicionar" at bounding box center [784, 462] width 162 height 24
click at [861, 37] on icon "Carrinho" at bounding box center [855, 36] width 16 height 16
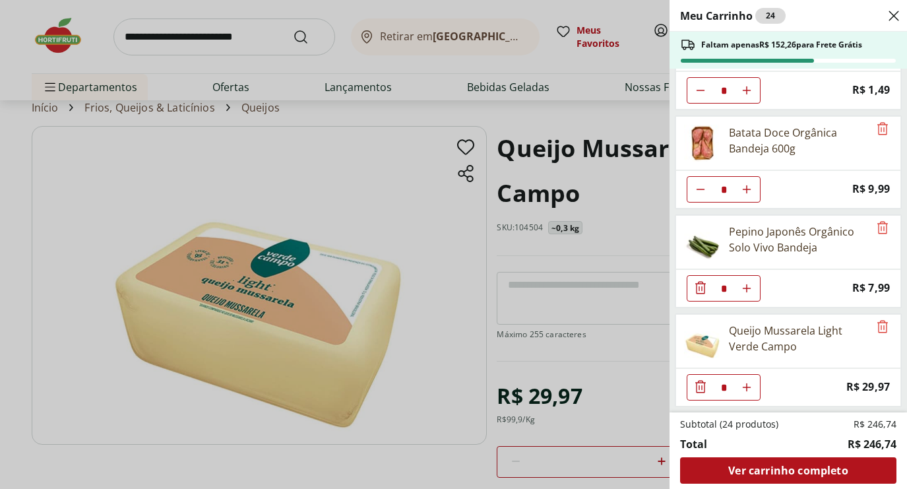
scroll to position [948, 0]
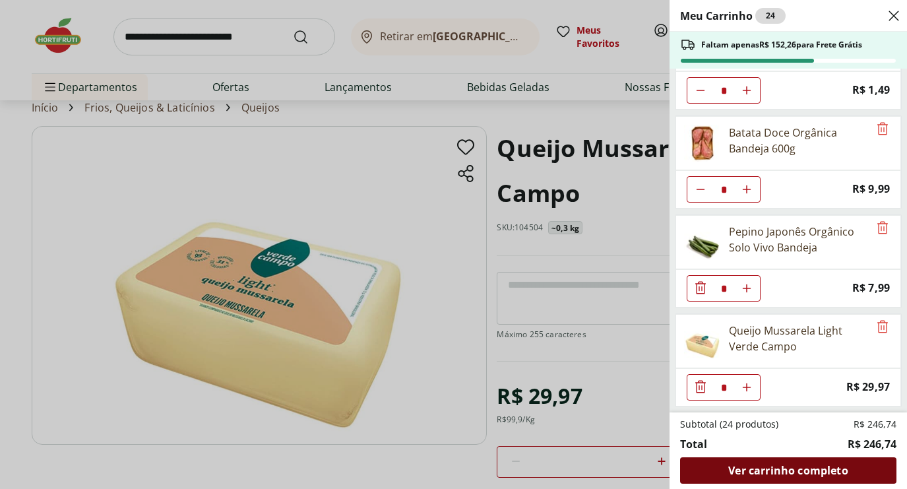
click at [797, 470] on span "Ver carrinho completo" at bounding box center [787, 470] width 119 height 11
